Goal: Transaction & Acquisition: Book appointment/travel/reservation

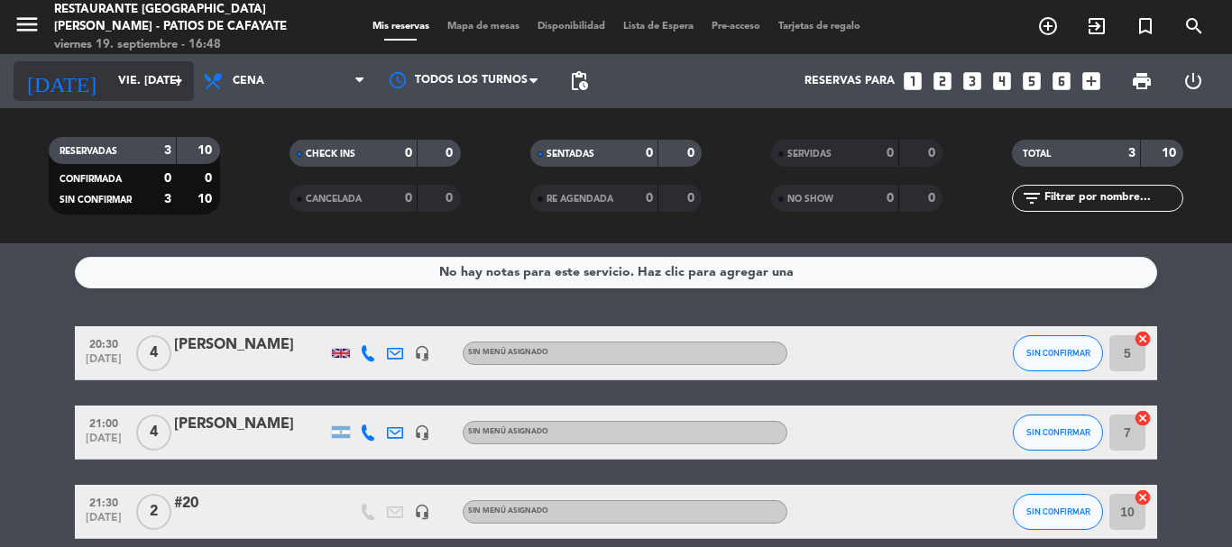
click at [126, 85] on input "vie. [DATE]" at bounding box center [185, 81] width 152 height 31
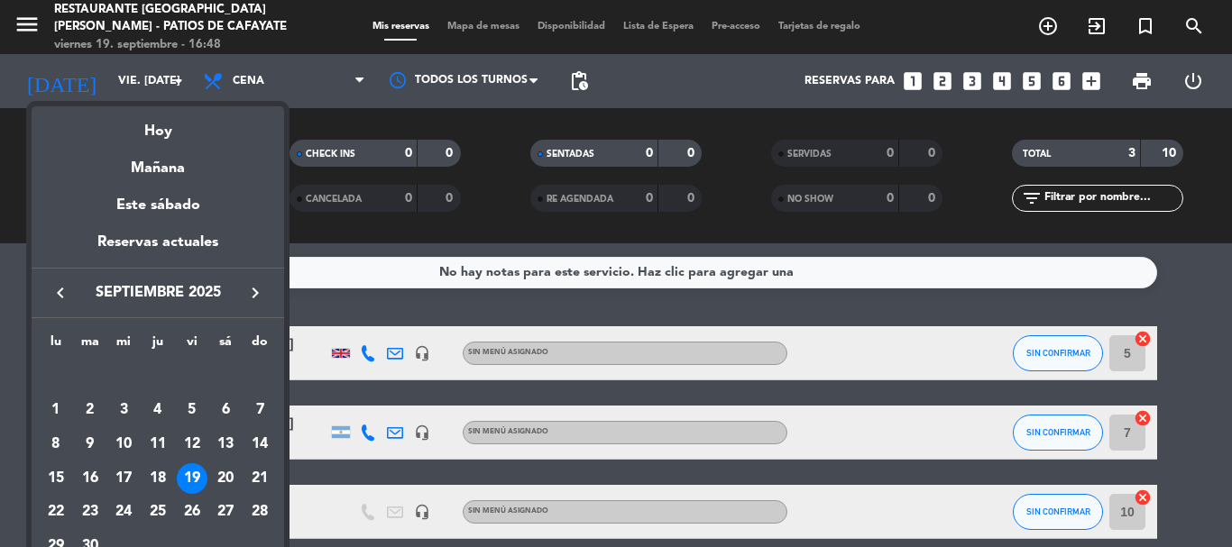
click at [259, 292] on icon "keyboard_arrow_right" at bounding box center [255, 293] width 22 height 22
click at [58, 296] on icon "keyboard_arrow_left" at bounding box center [61, 293] width 22 height 22
click at [55, 508] on div "22" at bounding box center [56, 513] width 31 height 31
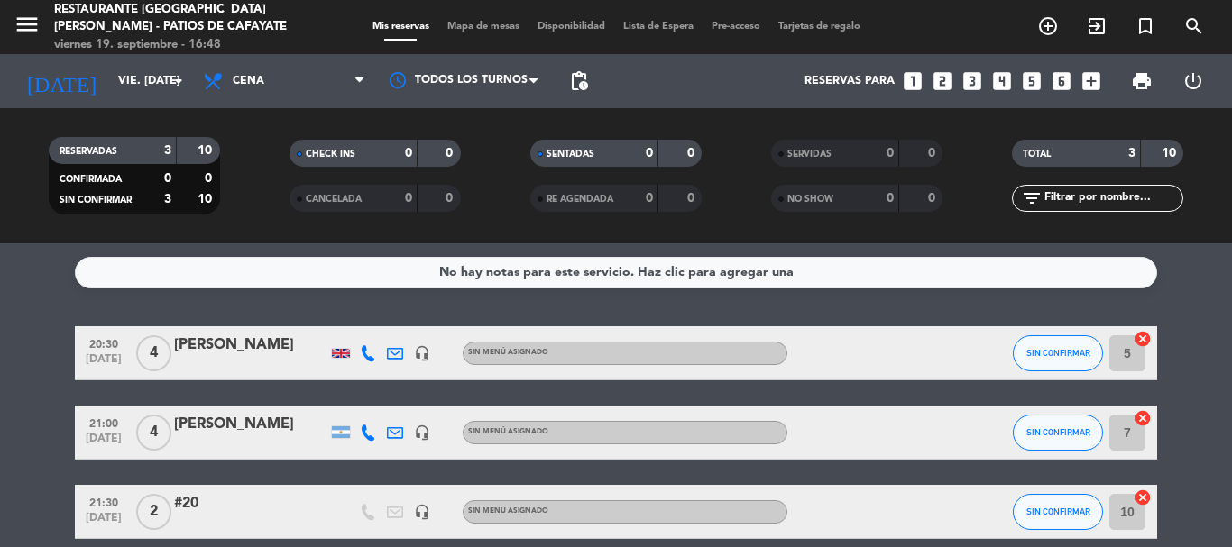
type input "lun. [DATE]"
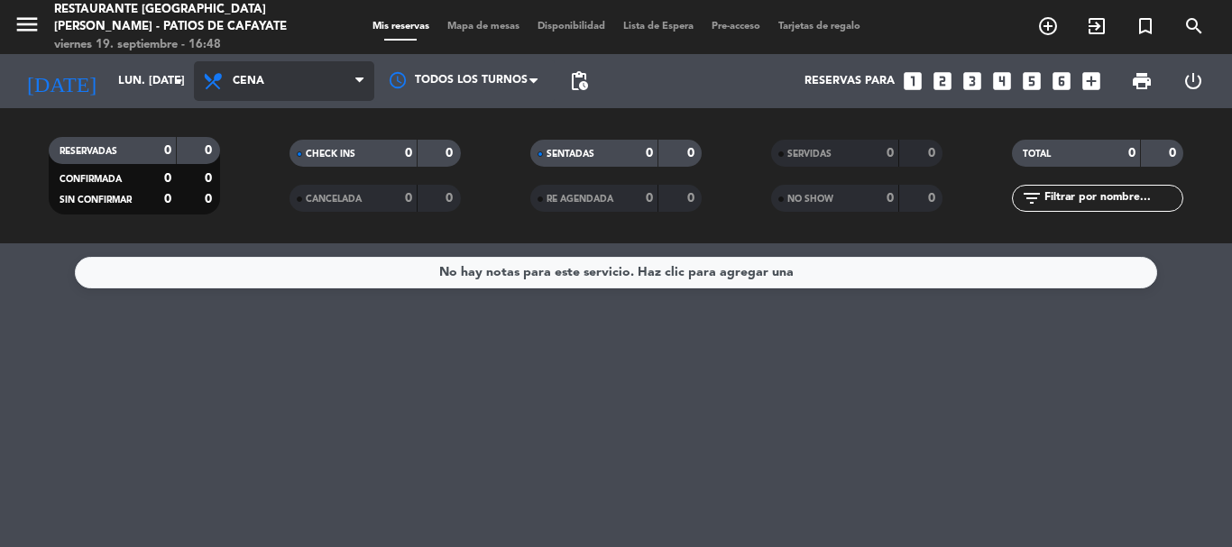
click at [268, 85] on span "Cena" at bounding box center [284, 81] width 180 height 40
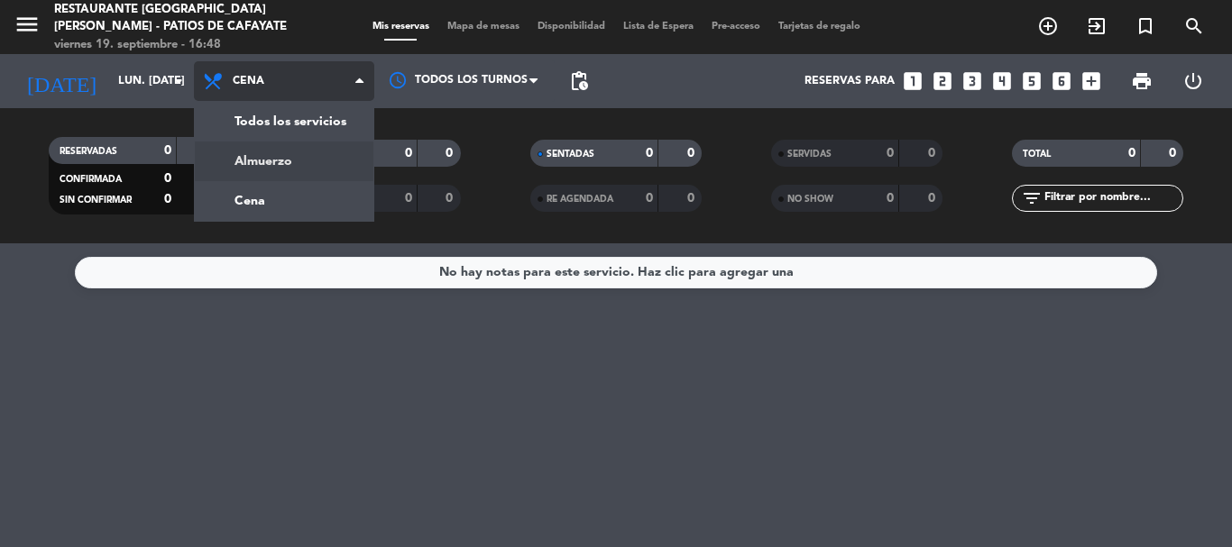
click at [262, 156] on div "menu Restaurante [GEOGRAPHIC_DATA][PERSON_NAME] - Patios de Cafayate viernes 19…" at bounding box center [616, 122] width 1232 height 244
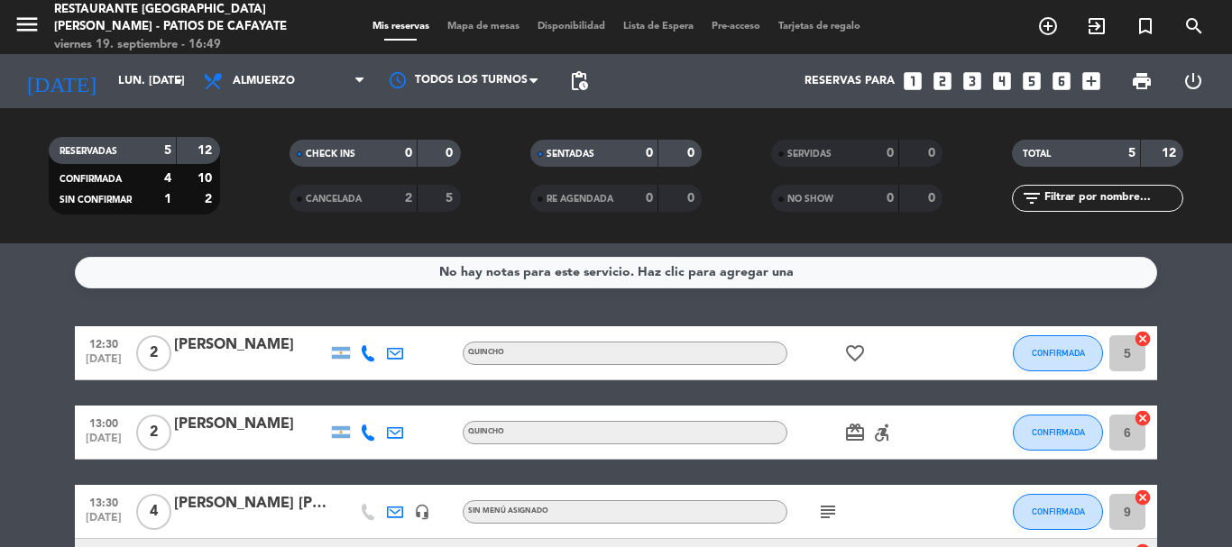
click at [1028, 83] on icon "looks_5" at bounding box center [1031, 80] width 23 height 23
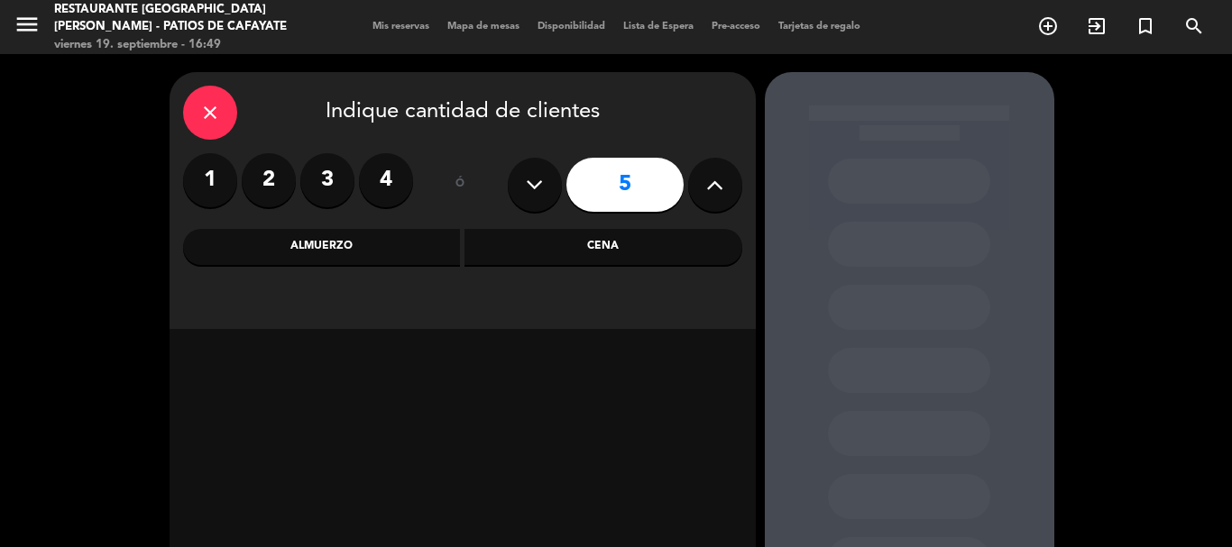
click at [380, 258] on div "Almuerzo" at bounding box center [322, 247] width 278 height 36
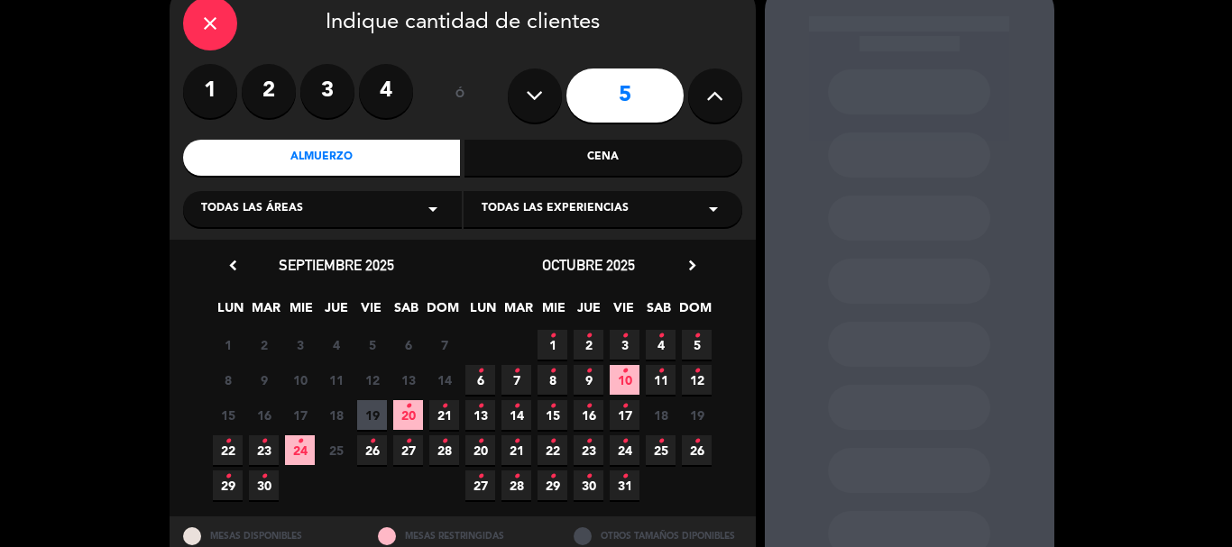
scroll to position [90, 0]
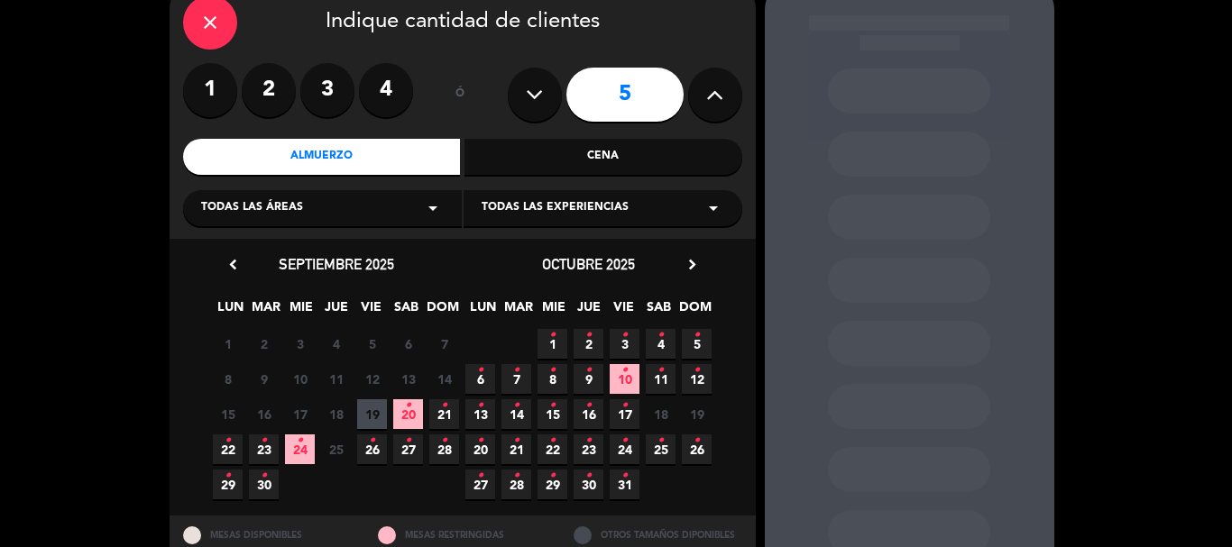
click at [222, 454] on span "22 •" at bounding box center [228, 450] width 30 height 30
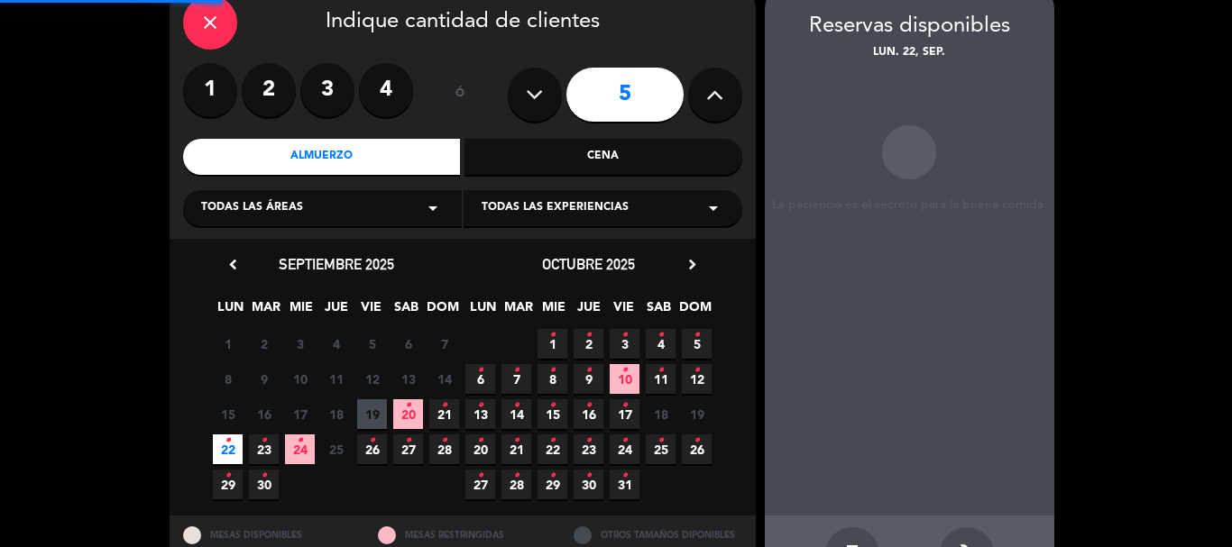
scroll to position [72, 0]
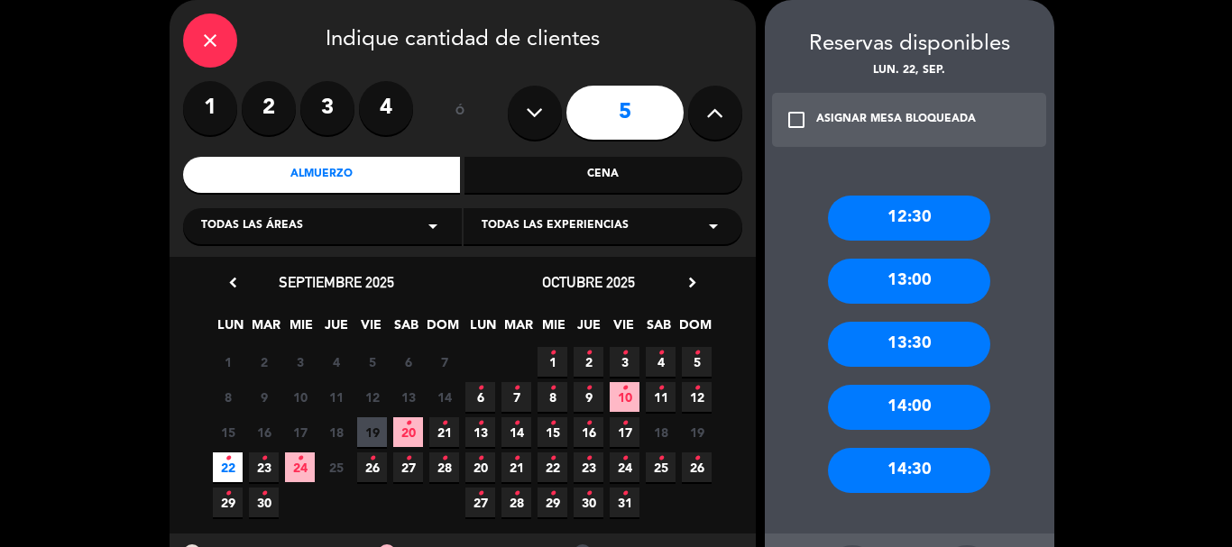
click at [920, 212] on div "12:30" at bounding box center [909, 218] width 162 height 45
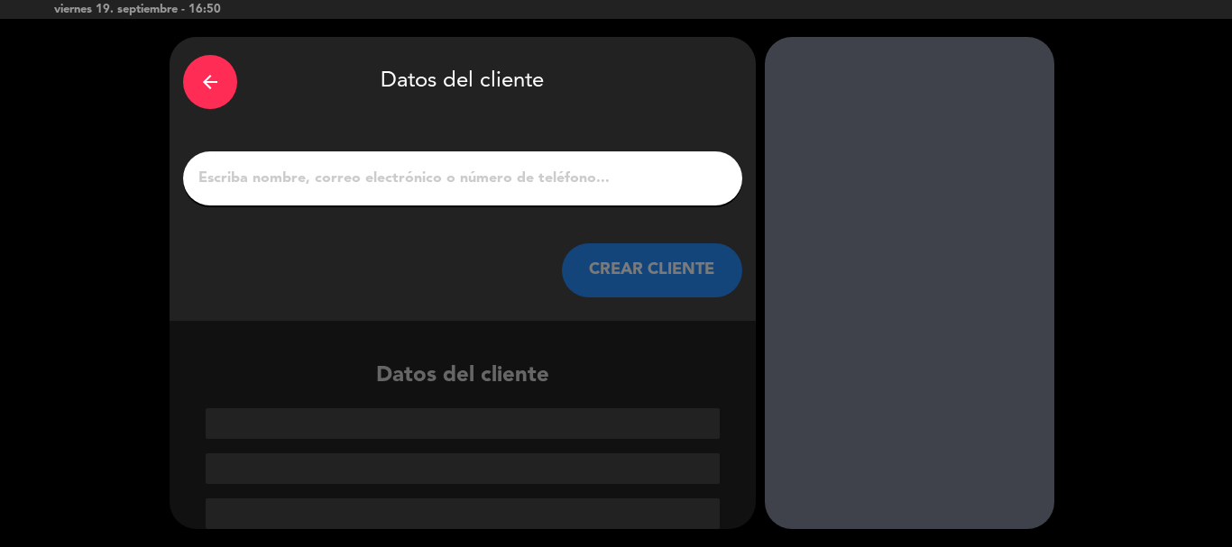
scroll to position [35, 0]
click at [487, 188] on input "1" at bounding box center [463, 178] width 532 height 25
click at [583, 182] on input "1" at bounding box center [463, 178] width 532 height 25
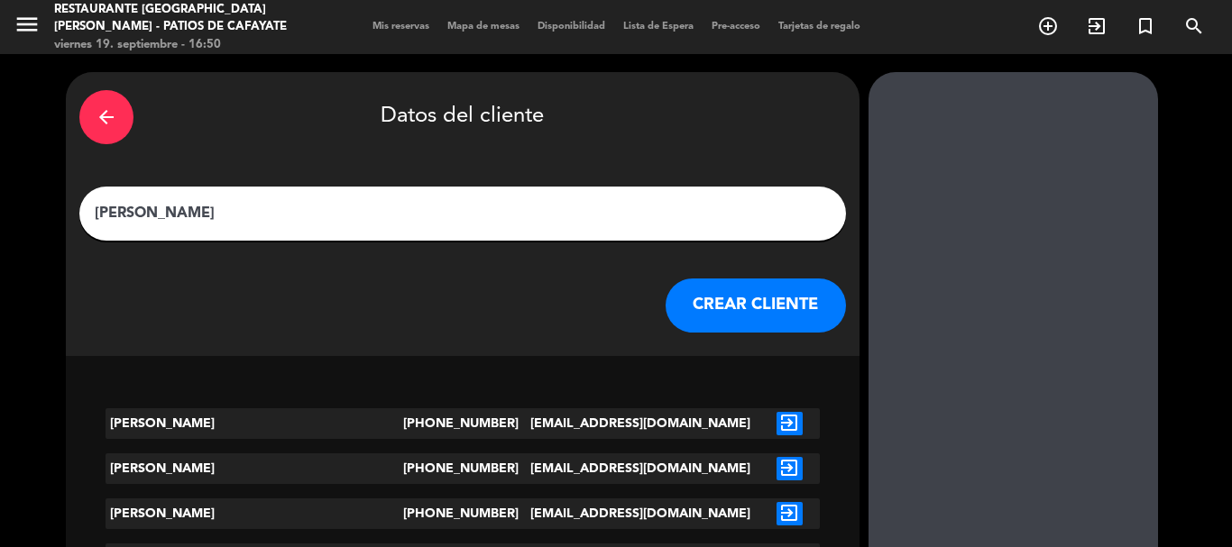
type input "[PERSON_NAME]"
click at [666, 296] on button "CREAR CLIENTE" at bounding box center [756, 306] width 180 height 54
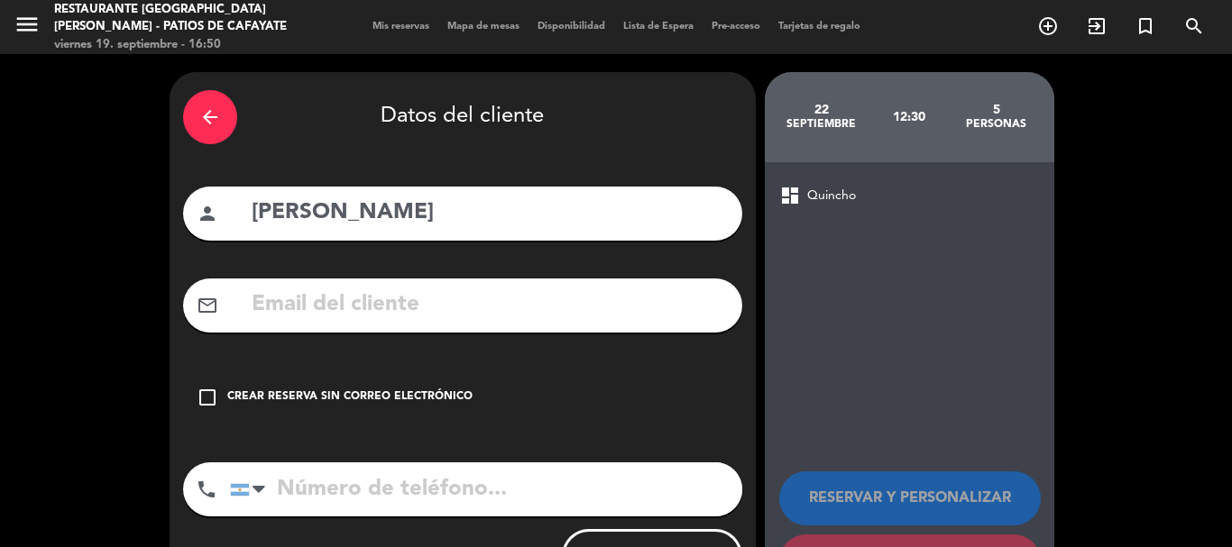
click at [364, 300] on input "text" at bounding box center [489, 305] width 479 height 37
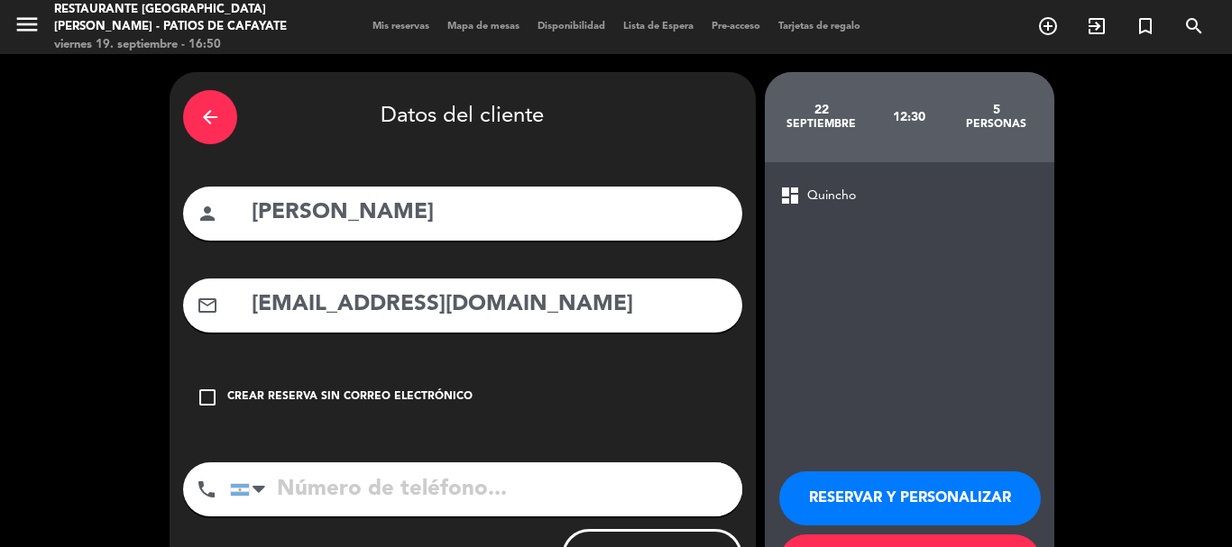
type input "[EMAIL_ADDRESS][DOMAIN_NAME]"
click at [392, 485] on input "tel" at bounding box center [486, 490] width 512 height 54
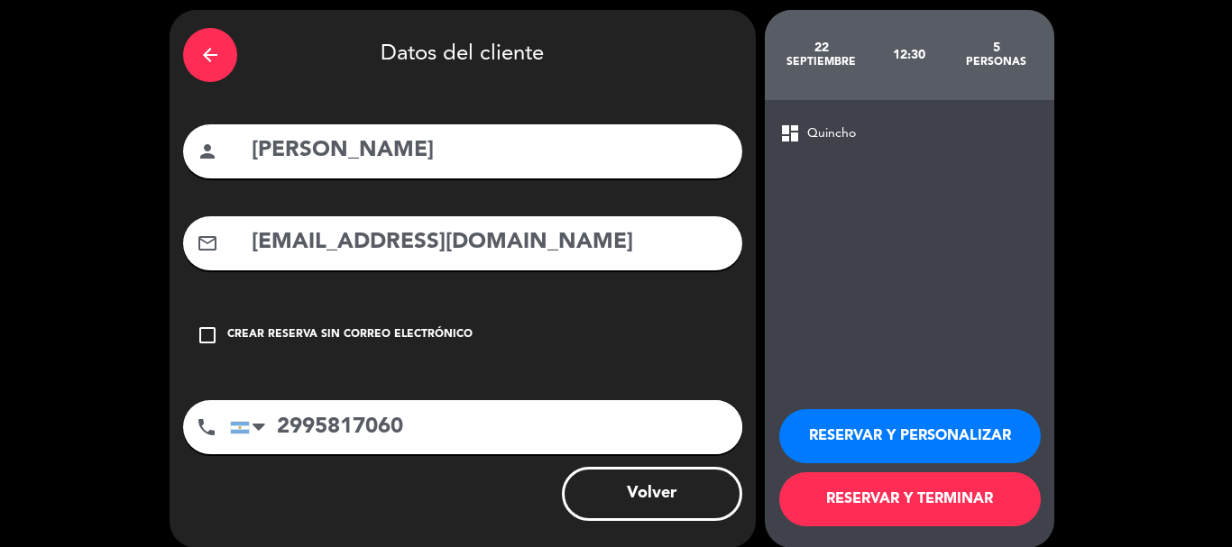
scroll to position [81, 0]
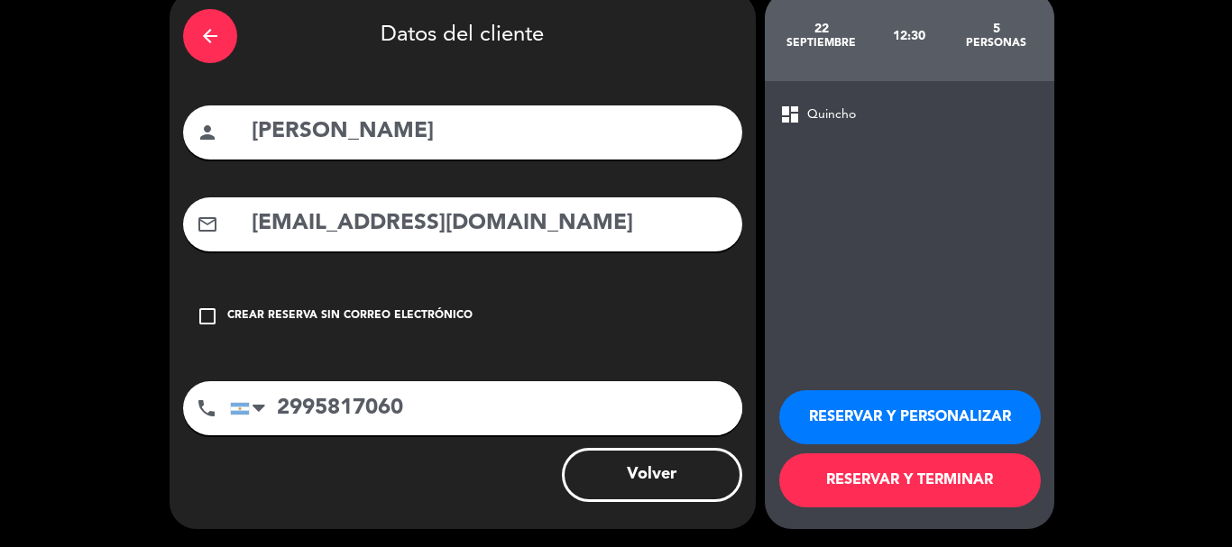
type input "2995817060"
click at [931, 492] on button "RESERVAR Y TERMINAR" at bounding box center [910, 481] width 262 height 54
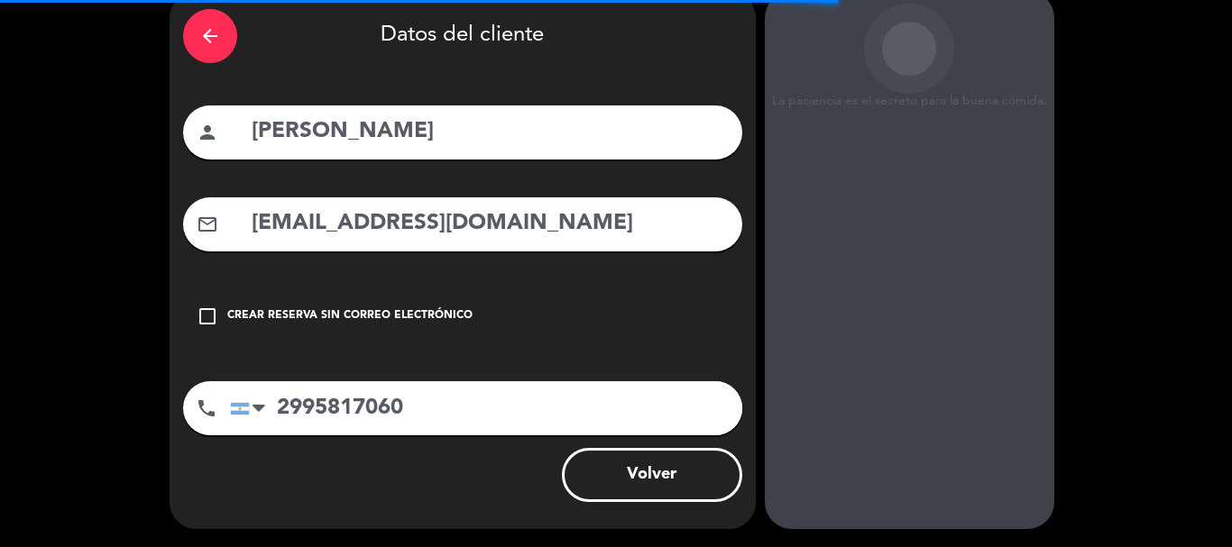
scroll to position [0, 0]
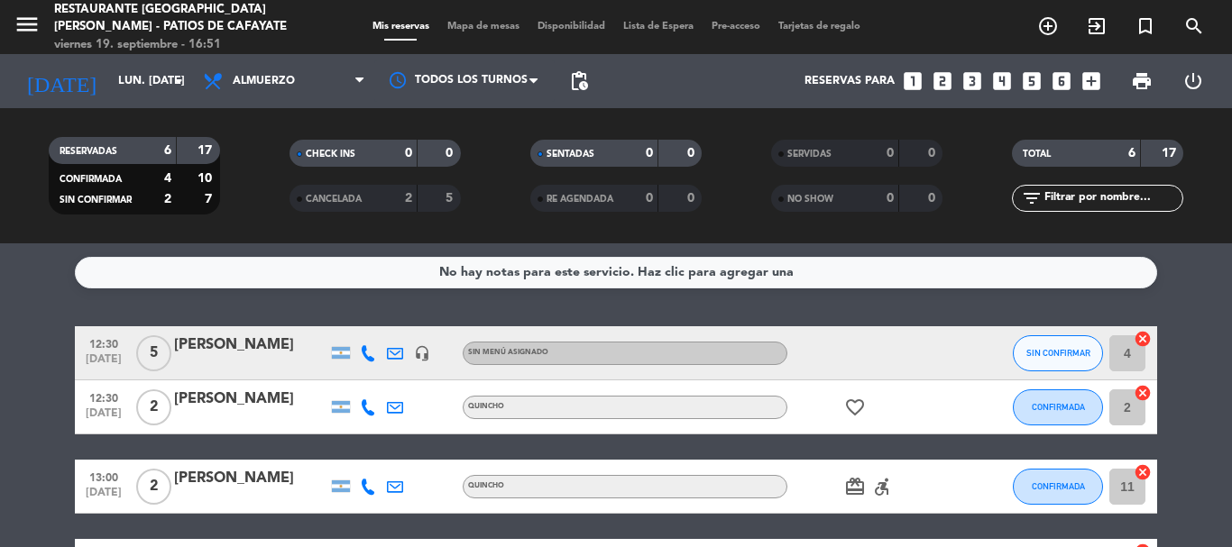
click at [198, 349] on div "[PERSON_NAME]" at bounding box center [250, 345] width 153 height 23
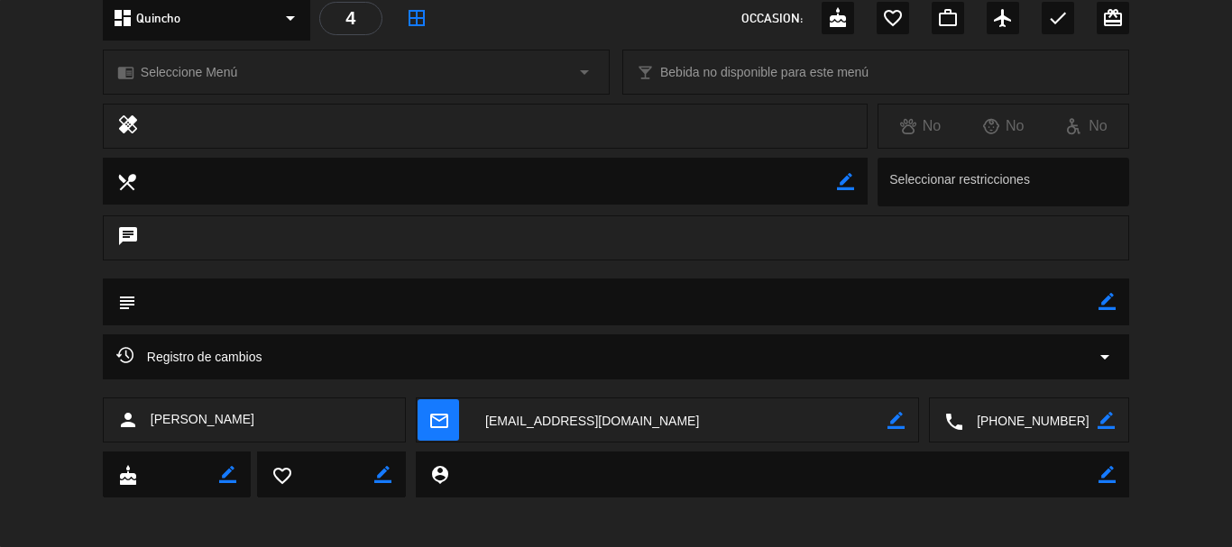
scroll to position [225, 0]
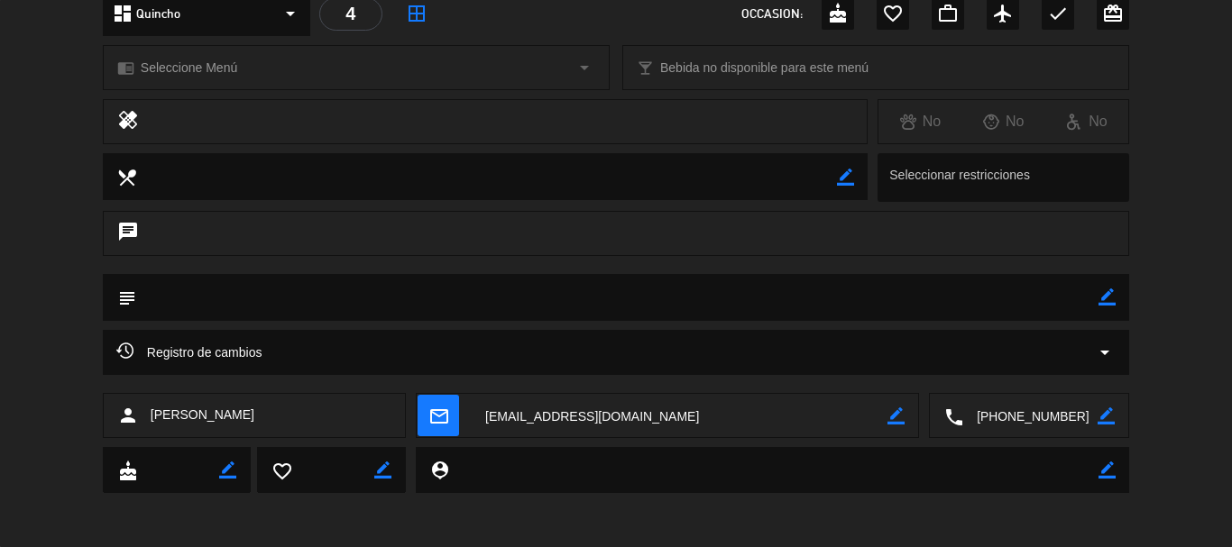
click at [1110, 297] on icon "border_color" at bounding box center [1107, 297] width 17 height 17
click at [989, 300] on textarea at bounding box center [617, 297] width 962 height 46
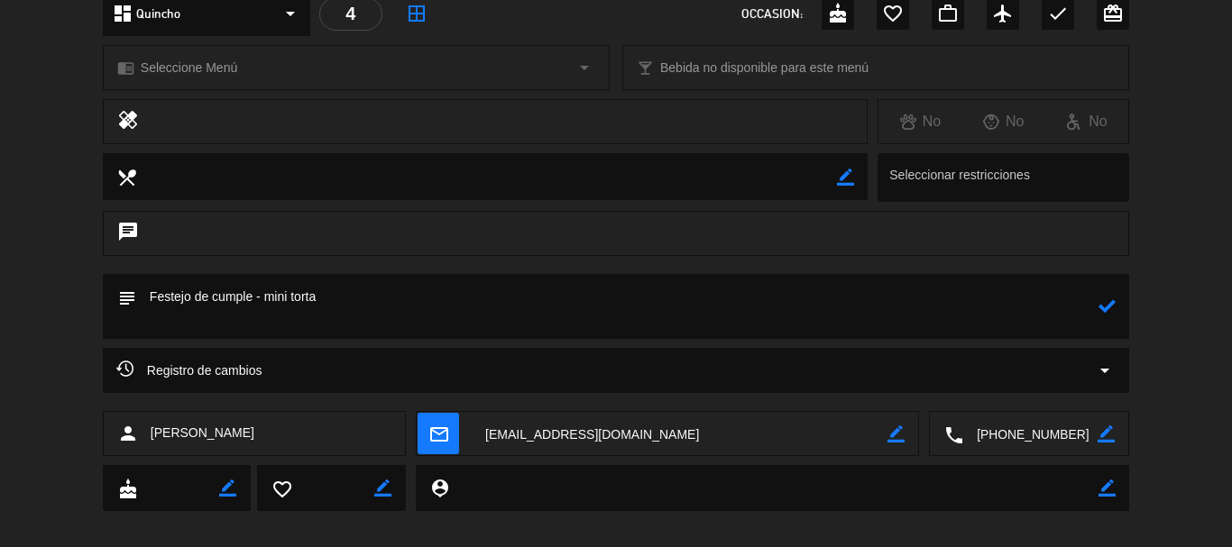
click at [749, 331] on textarea at bounding box center [617, 306] width 962 height 65
click at [1102, 309] on icon at bounding box center [1107, 306] width 17 height 17
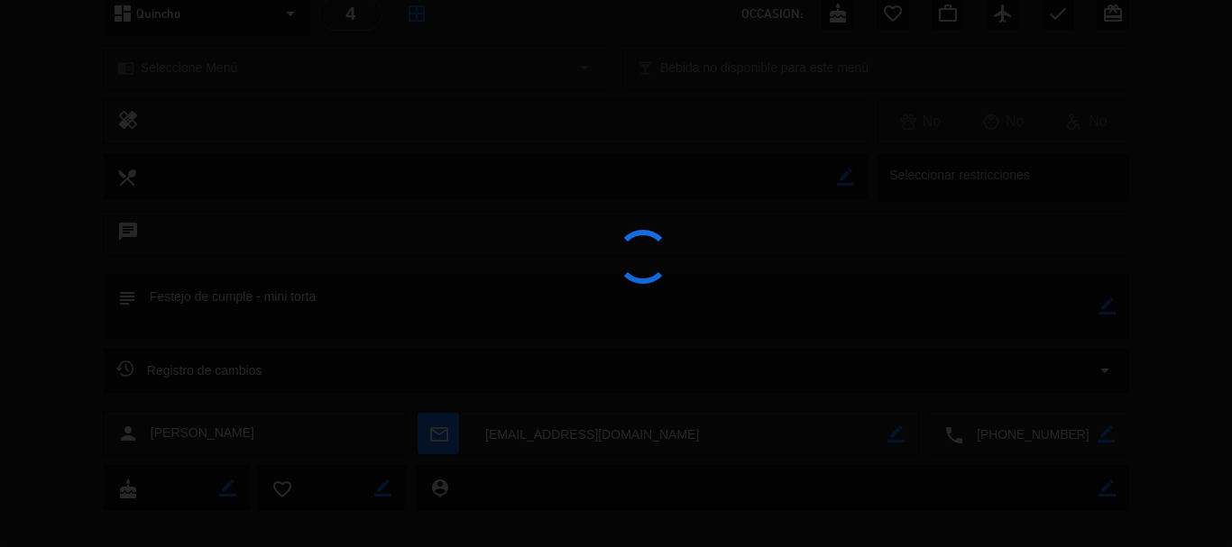
type textarea "Festejo de cumple - mini torta"
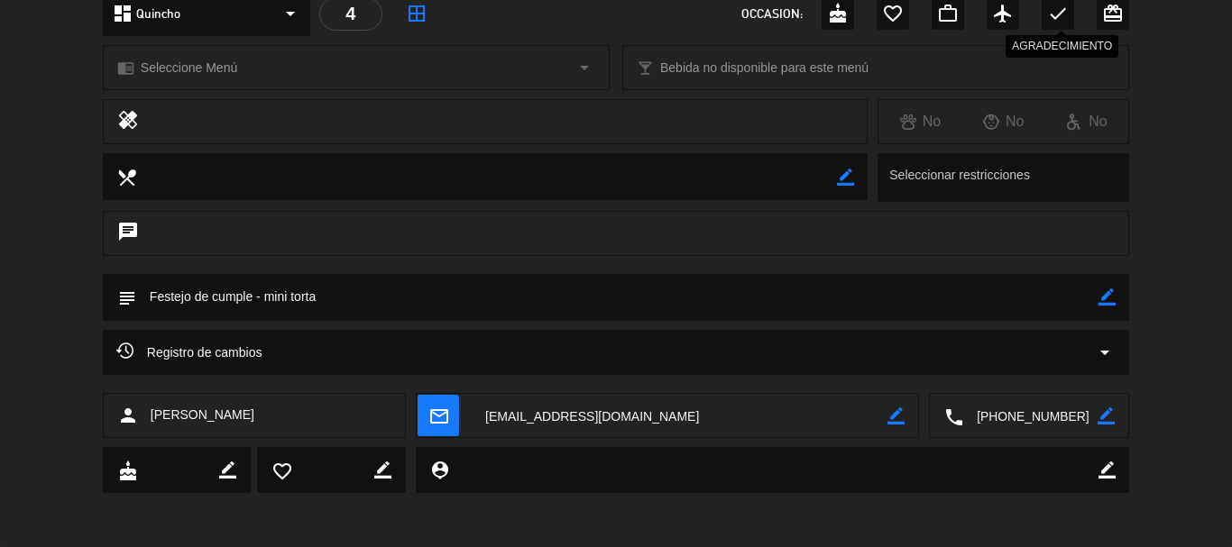
click at [1058, 19] on icon "check" at bounding box center [1058, 14] width 22 height 22
